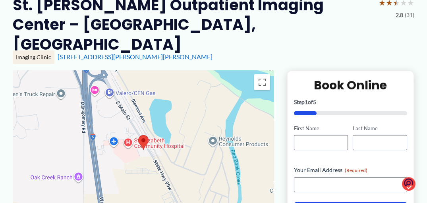
scroll to position [119, 0]
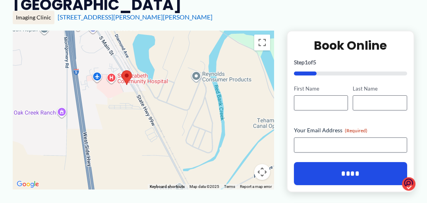
drag, startPoint x: 214, startPoint y: 52, endPoint x: 197, endPoint y: 28, distance: 29.9
click at [197, 31] on div at bounding box center [143, 110] width 261 height 159
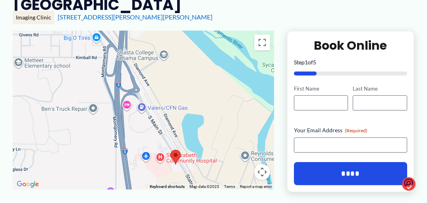
drag, startPoint x: 165, startPoint y: 41, endPoint x: 214, endPoint y: 121, distance: 93.9
click at [214, 121] on div at bounding box center [143, 110] width 261 height 159
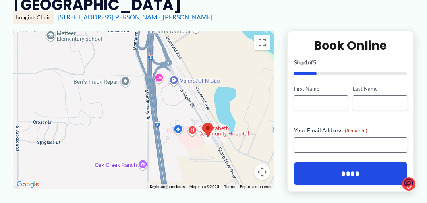
drag, startPoint x: 179, startPoint y: 65, endPoint x: 211, endPoint y: 37, distance: 42.2
click at [211, 37] on div at bounding box center [143, 110] width 261 height 159
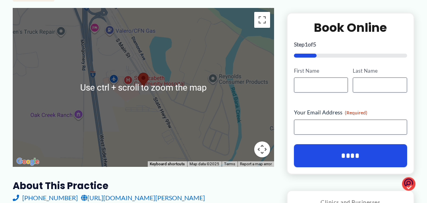
scroll to position [119, 0]
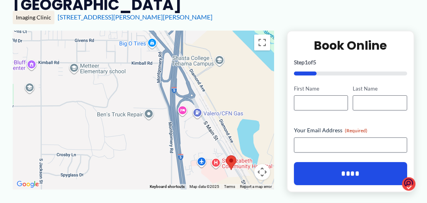
drag, startPoint x: 162, startPoint y: 69, endPoint x: 250, endPoint y: 129, distance: 105.8
click at [250, 129] on div at bounding box center [143, 110] width 261 height 159
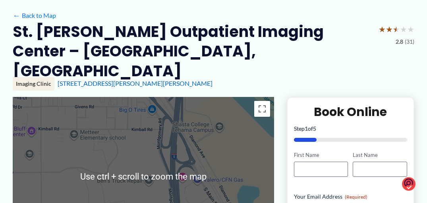
scroll to position [79, 0]
